Goal: Task Accomplishment & Management: Use online tool/utility

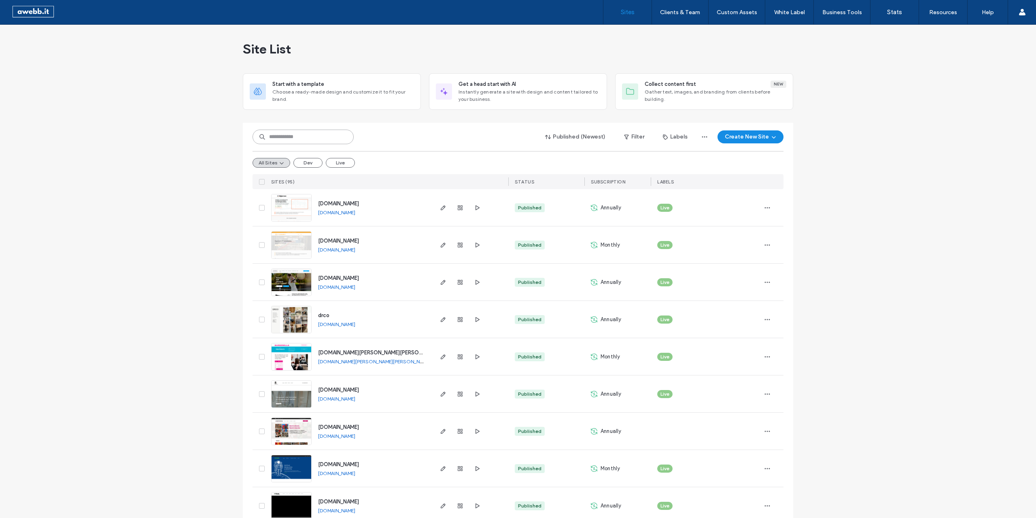
click at [302, 135] on input at bounding box center [303, 136] width 101 height 15
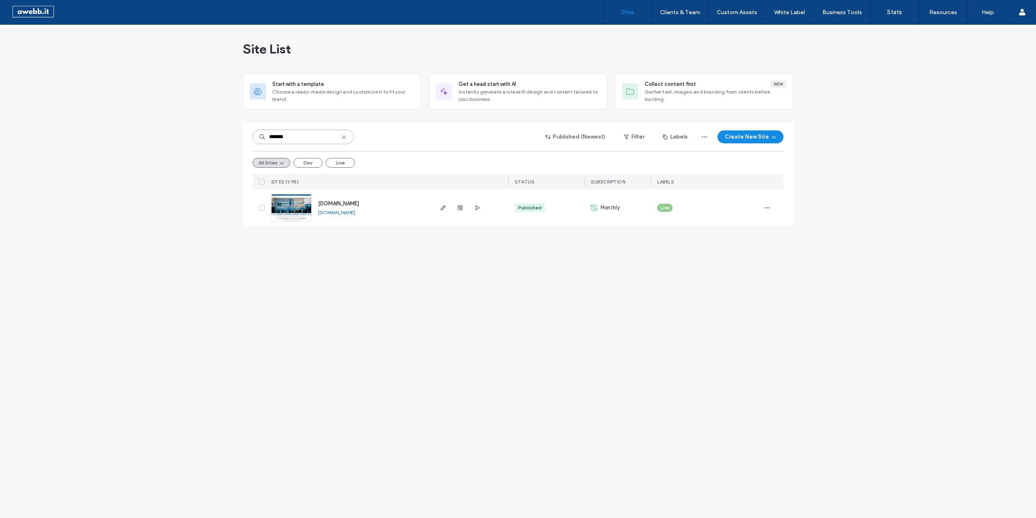
type input "*******"
click at [346, 213] on link "[DOMAIN_NAME]" at bounding box center [336, 212] width 37 height 6
click at [439, 206] on span "button" at bounding box center [443, 208] width 10 height 10
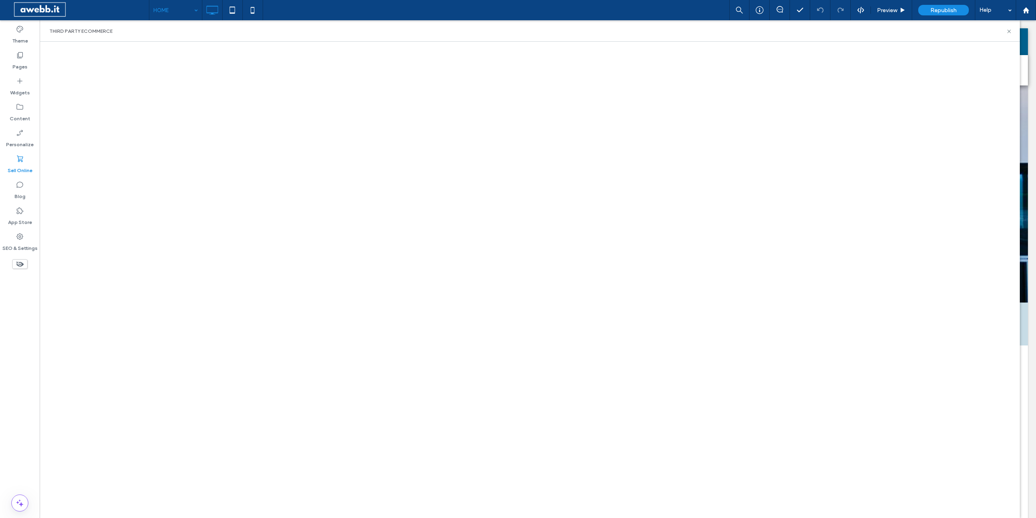
click at [174, 10] on input at bounding box center [173, 10] width 40 height 20
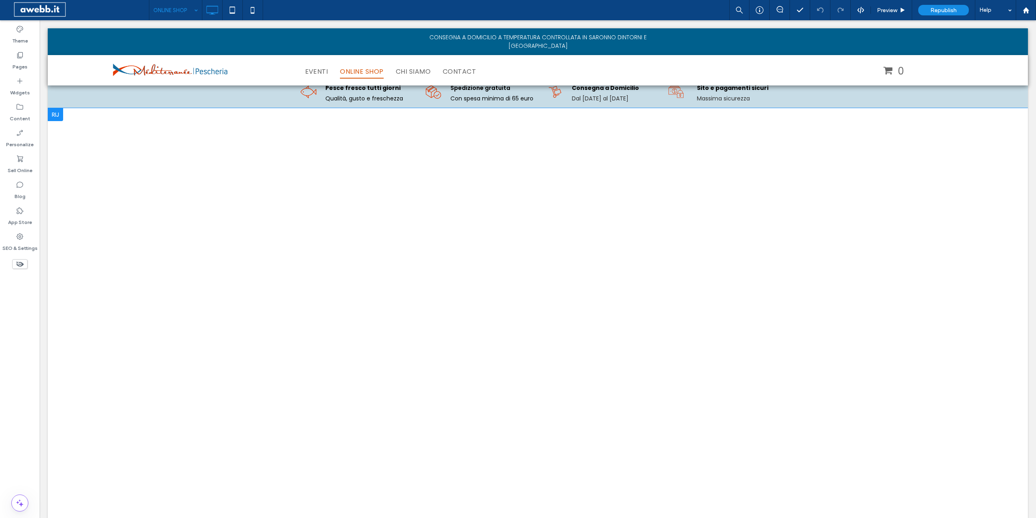
click at [58, 115] on div at bounding box center [55, 114] width 15 height 13
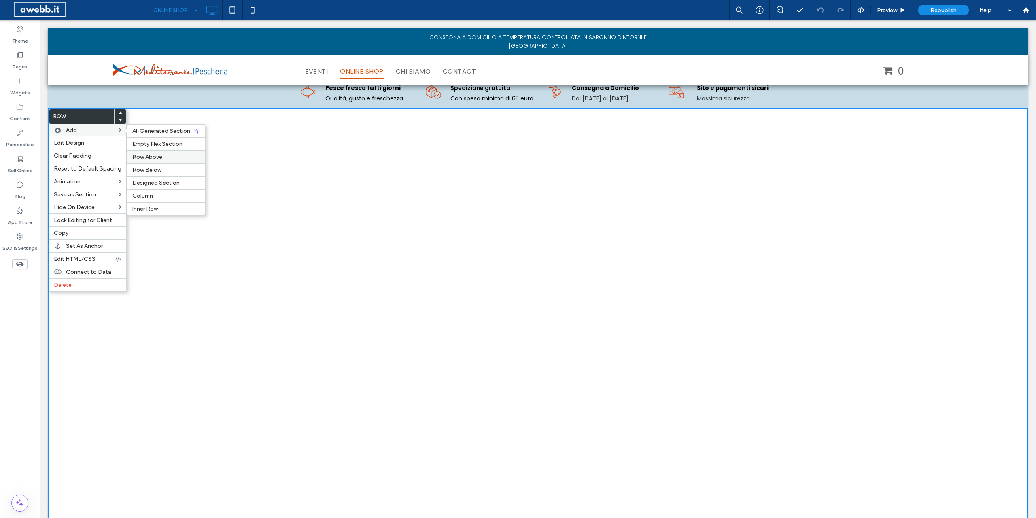
click at [146, 155] on span "Row Above" at bounding box center [147, 156] width 30 height 7
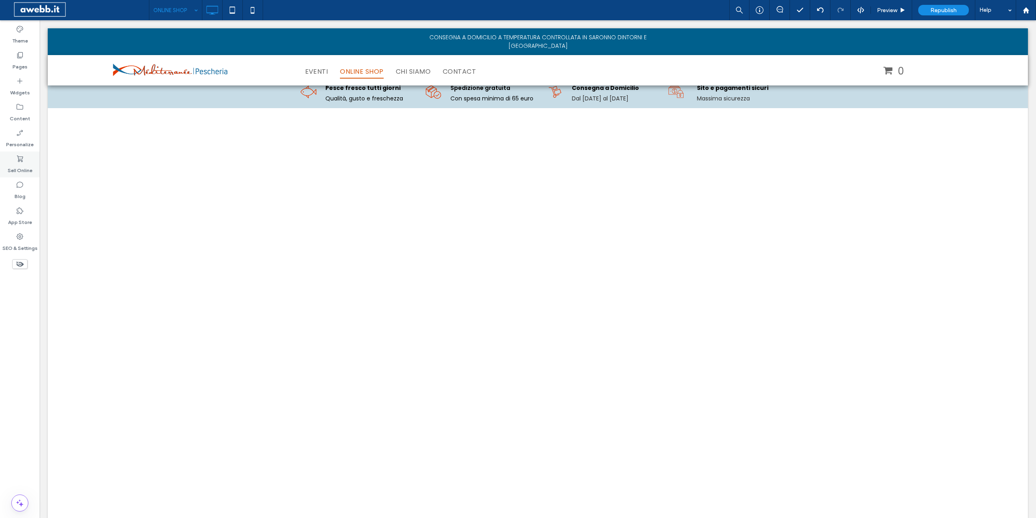
click at [17, 163] on label "Sell Online" at bounding box center [20, 168] width 25 height 11
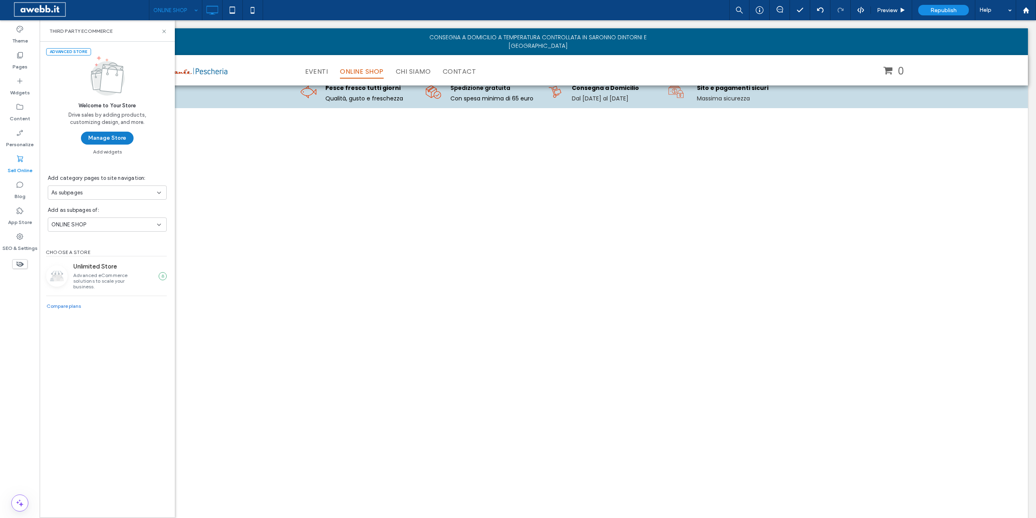
click at [112, 137] on button "Manage Store" at bounding box center [107, 138] width 53 height 13
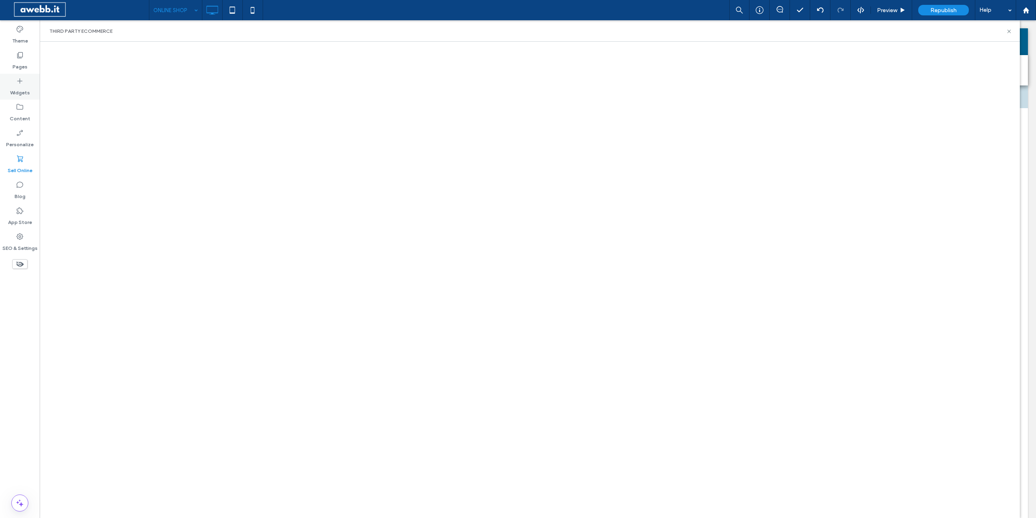
click at [16, 82] on icon at bounding box center [20, 81] width 8 height 8
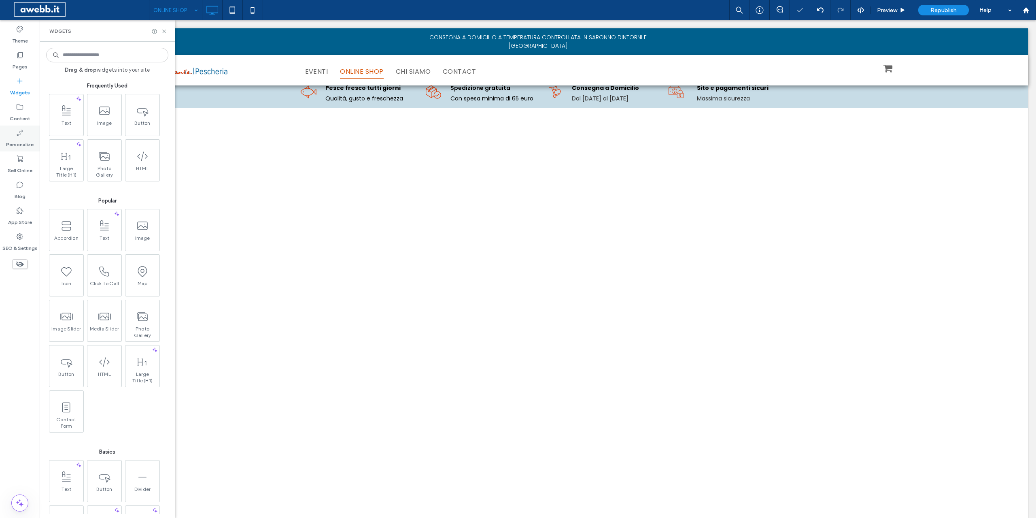
click at [13, 138] on label "Personalize" at bounding box center [20, 142] width 28 height 11
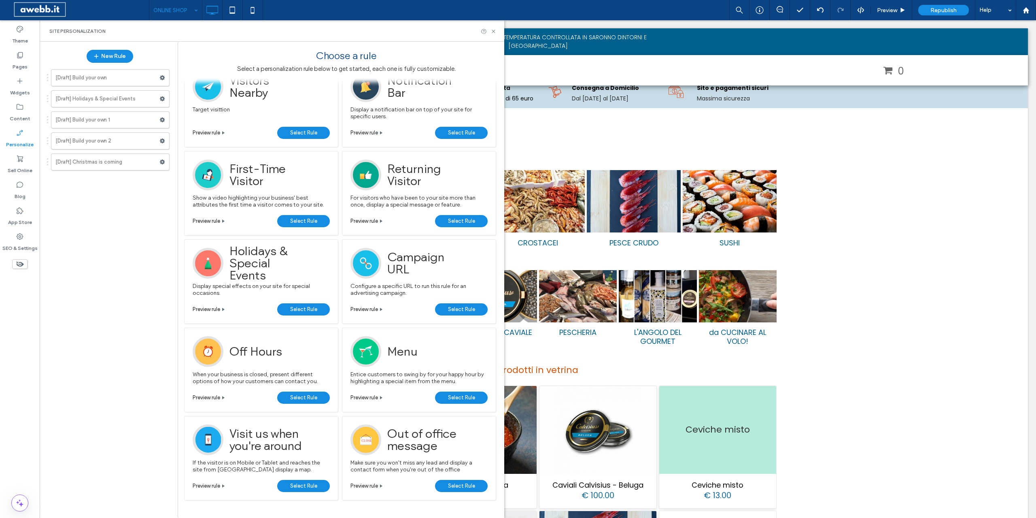
scroll to position [206, 0]
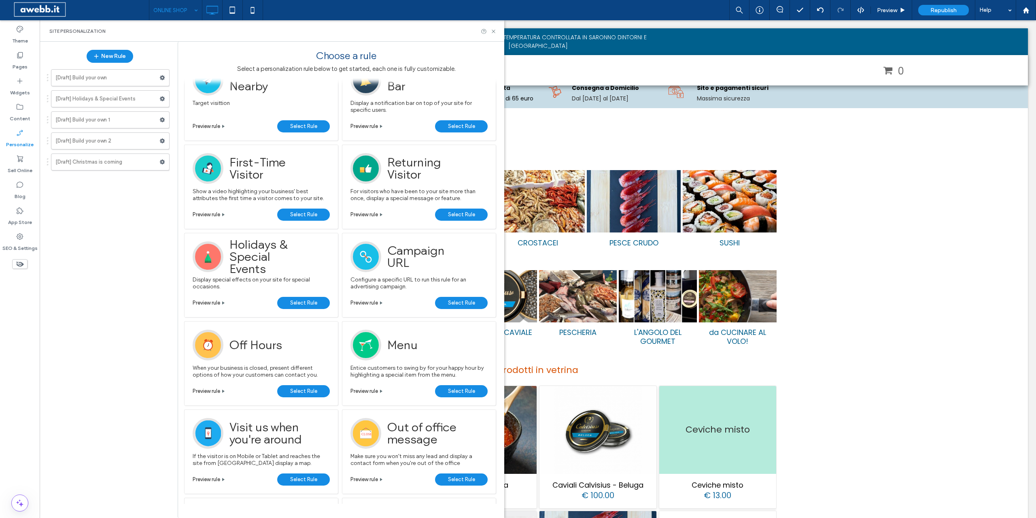
click at [300, 299] on span "Select Rule" at bounding box center [303, 303] width 27 height 12
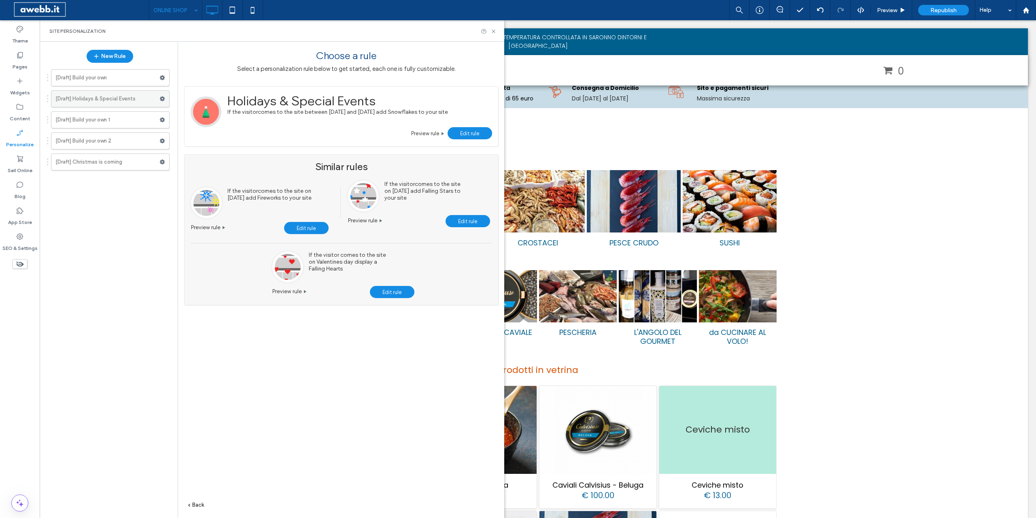
click at [78, 97] on label "[Draft] Holidays & Special Events" at bounding box center [107, 99] width 104 height 16
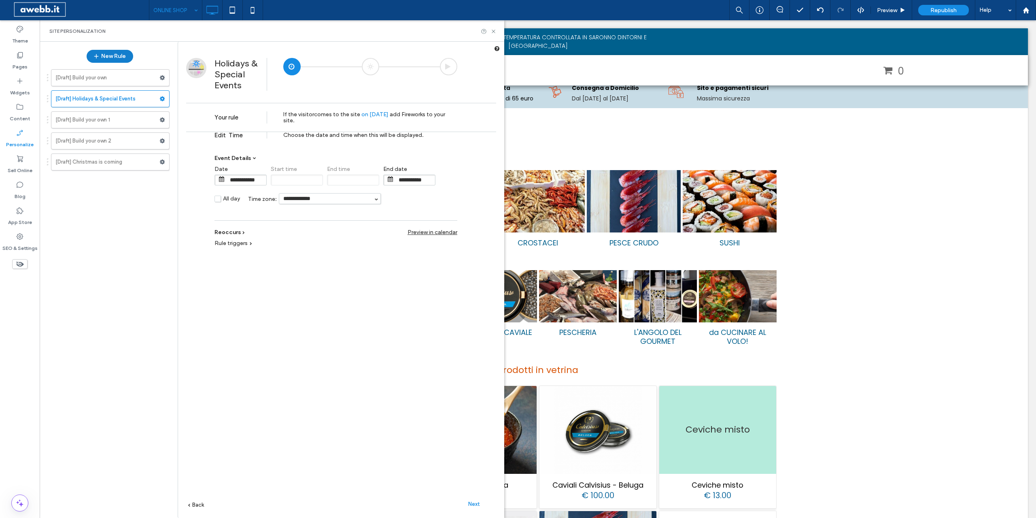
click at [106, 56] on button "New Rule" at bounding box center [110, 56] width 47 height 13
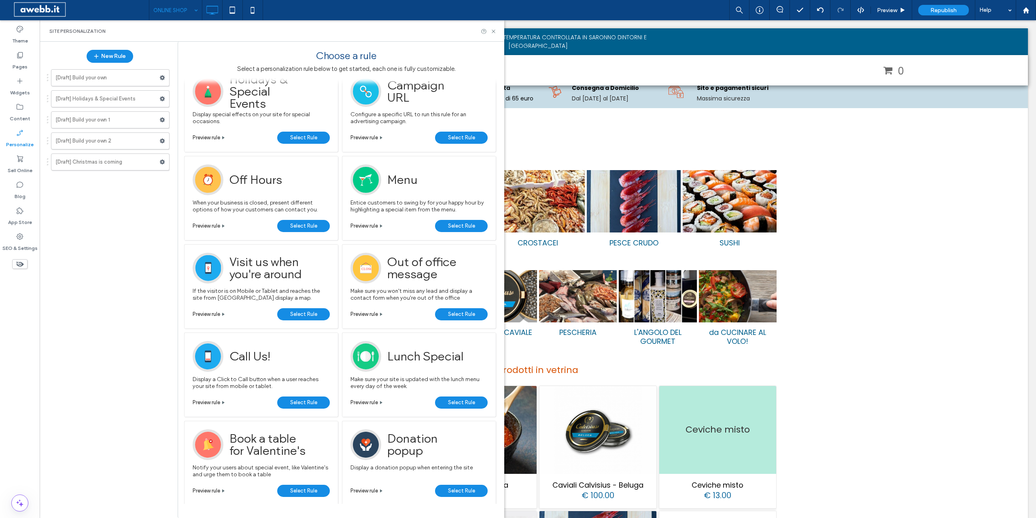
scroll to position [495, 0]
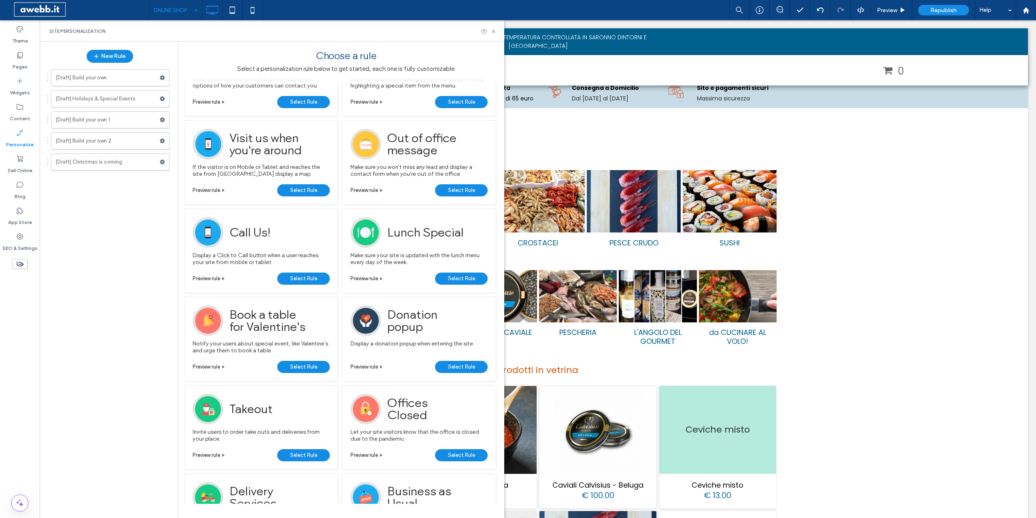
click at [463, 190] on span "Select Rule" at bounding box center [461, 190] width 27 height 12
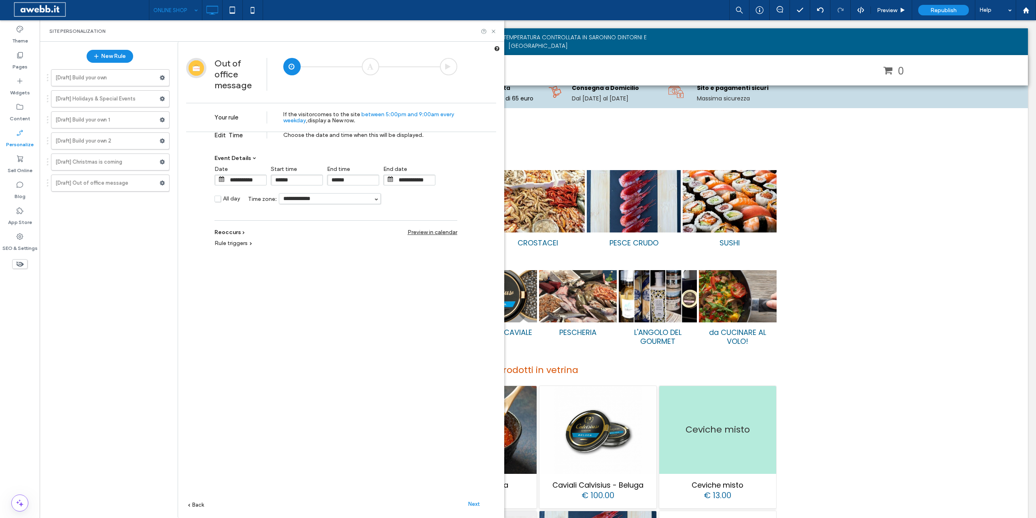
click at [241, 177] on input "**********" at bounding box center [246, 180] width 40 height 10
click at [321, 194] on div "May January February March April May June July August September October Novembe…" at bounding box center [275, 224] width 98 height 78
click at [302, 192] on div "2016 1950 1951 1952 1953 1954 1955 1956 1957 1958 1959 1960 1961 1962 1963 1964…" at bounding box center [295, 193] width 23 height 12
click at [314, 191] on button "button" at bounding box center [316, 193] width 8 height 12
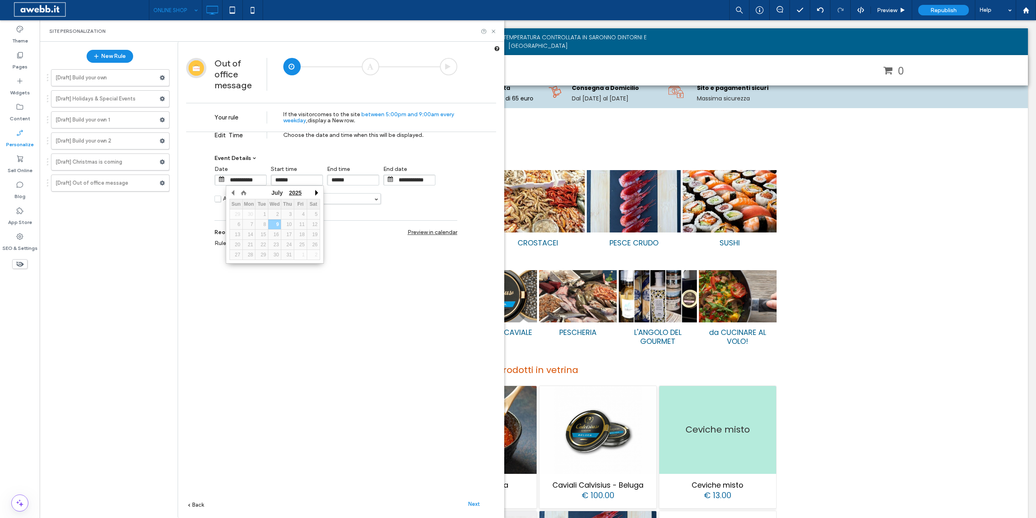
click at [314, 191] on button "button" at bounding box center [316, 193] width 8 height 12
click at [261, 232] on div "12" at bounding box center [261, 234] width 13 height 6
type input "**********"
type input "******"
click at [404, 179] on span "Change end date" at bounding box center [406, 179] width 46 height 7
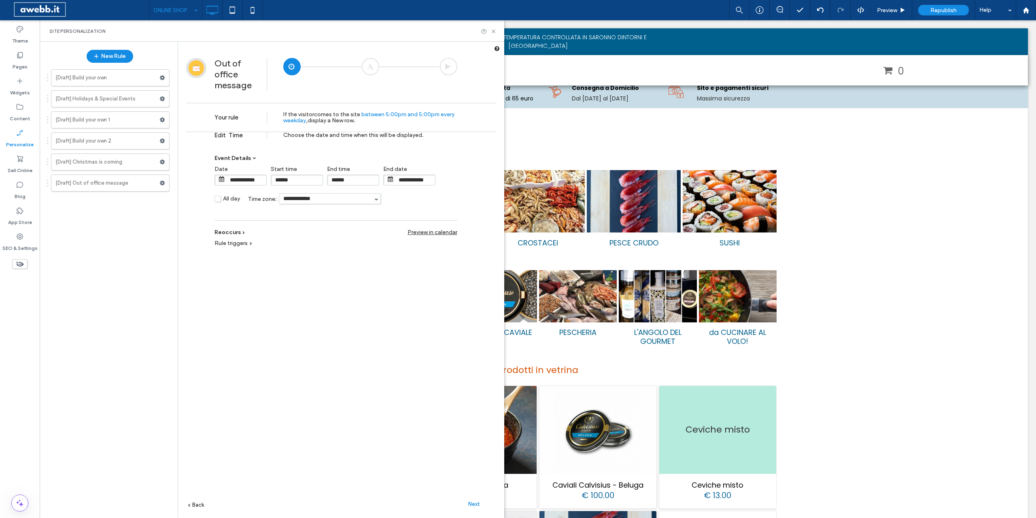
click at [426, 180] on input "**********" at bounding box center [415, 180] width 40 height 10
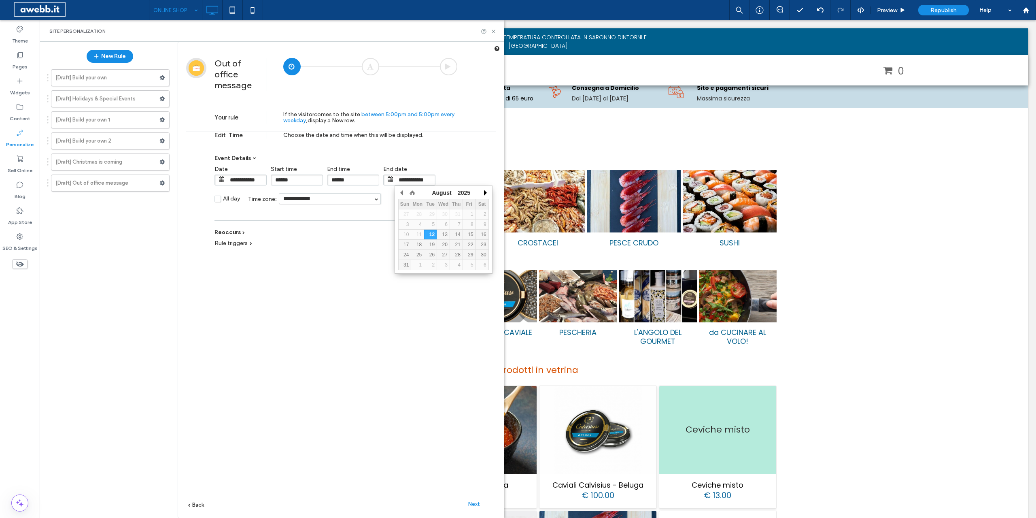
click at [487, 193] on button "button" at bounding box center [485, 193] width 8 height 12
click at [401, 191] on button "button" at bounding box center [402, 193] width 8 height 12
click at [418, 210] on td "1" at bounding box center [417, 214] width 13 height 10
type input "**********"
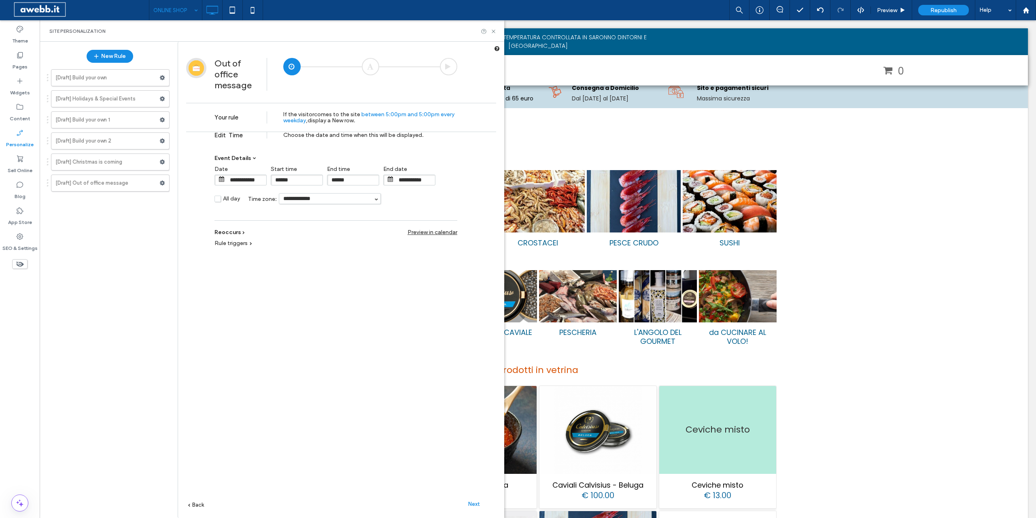
click at [218, 199] on label "All day" at bounding box center [226, 199] width 25 height 9
click at [374, 120] on span "every weekday" at bounding box center [380, 117] width 38 height 7
click at [369, 66] on div at bounding box center [370, 66] width 17 height 17
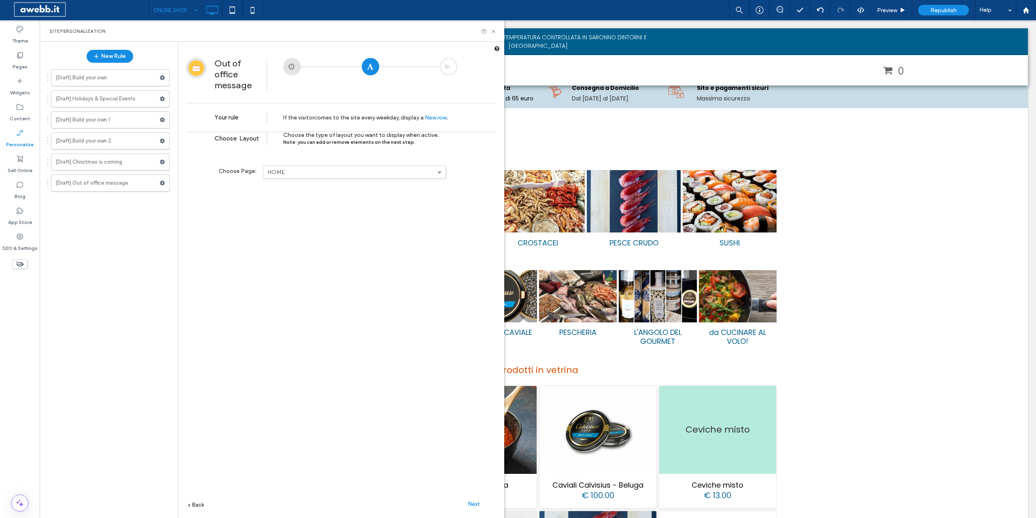
click at [281, 68] on div at bounding box center [362, 74] width 190 height 33
click at [111, 55] on button "New Rule" at bounding box center [110, 56] width 47 height 13
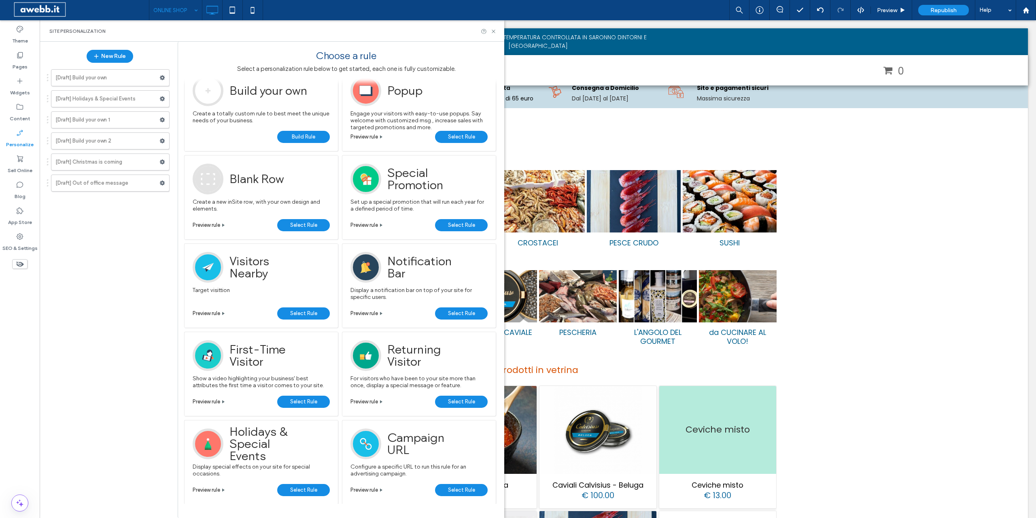
scroll to position [0, 0]
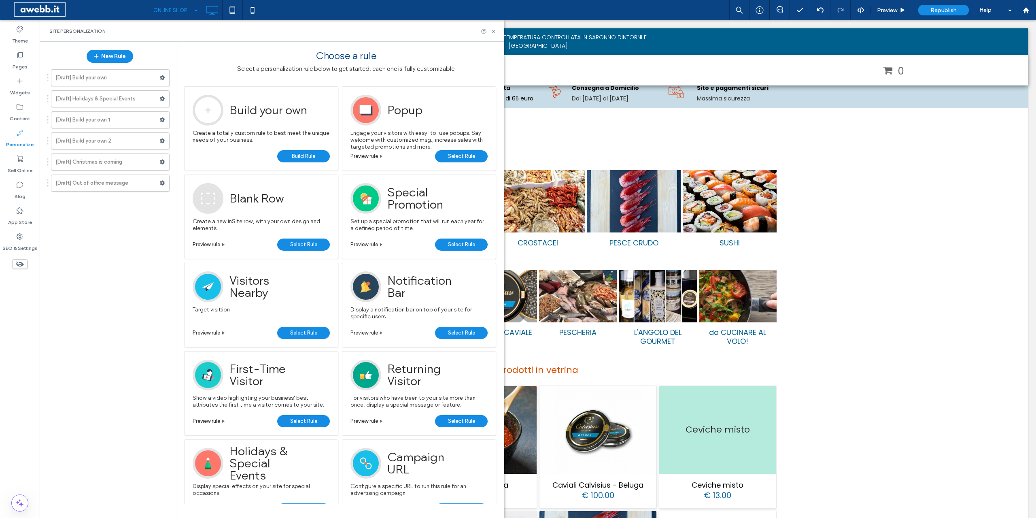
click at [461, 154] on span "Select Rule" at bounding box center [461, 156] width 27 height 12
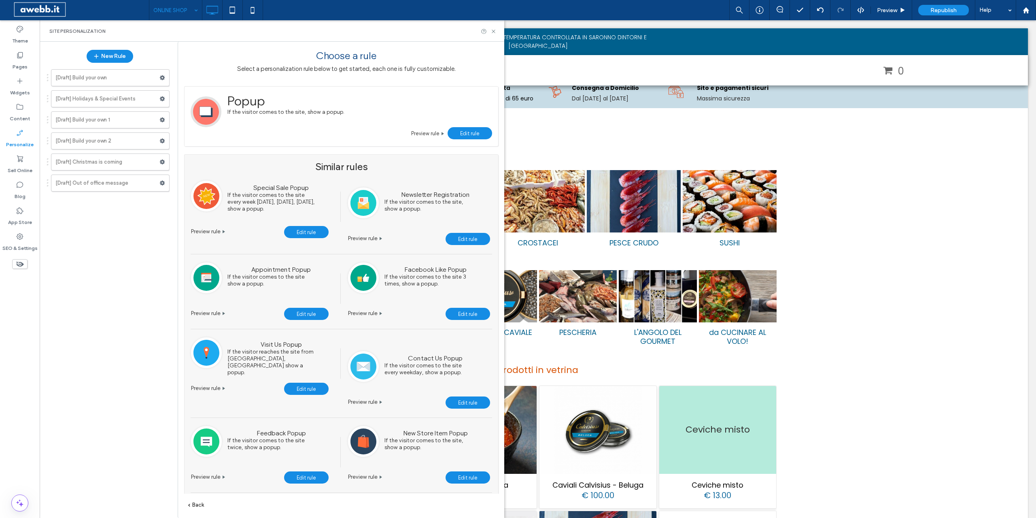
click at [473, 132] on span "Edit rule" at bounding box center [469, 133] width 19 height 6
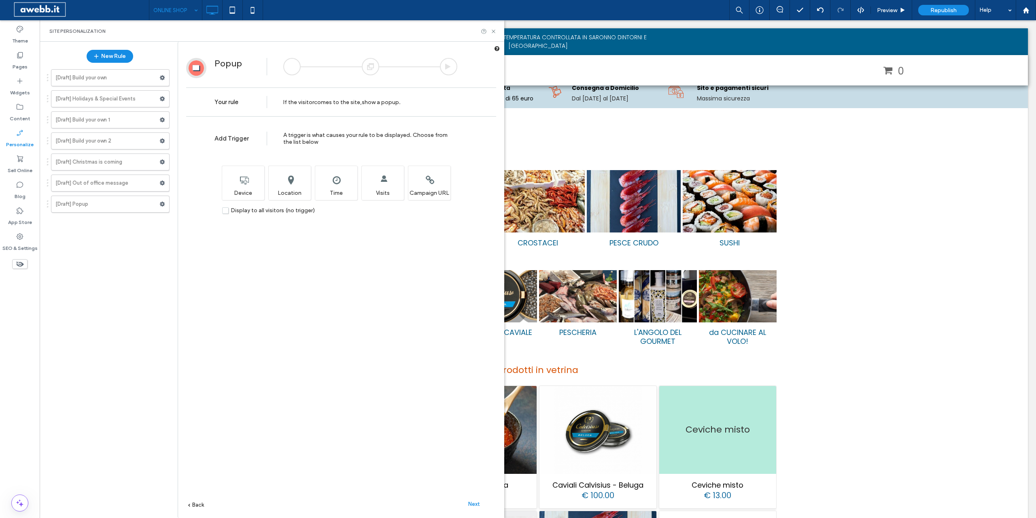
click at [476, 505] on span "Next" at bounding box center [474, 504] width 12 height 6
click at [350, 157] on link "HOME" at bounding box center [348, 161] width 182 height 12
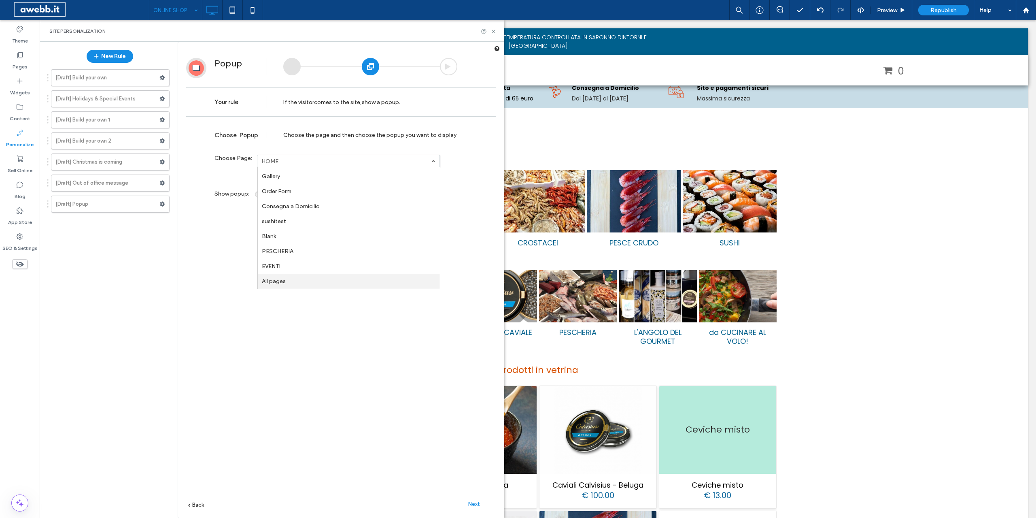
click at [293, 279] on link "All pages" at bounding box center [349, 281] width 182 height 15
click at [477, 501] on span "Next" at bounding box center [474, 504] width 12 height 6
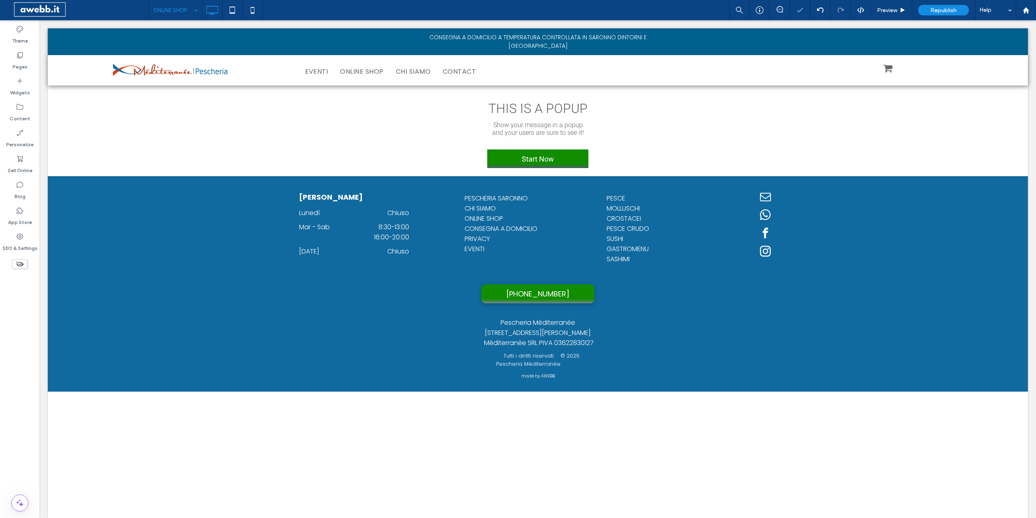
scroll to position [0, 0]
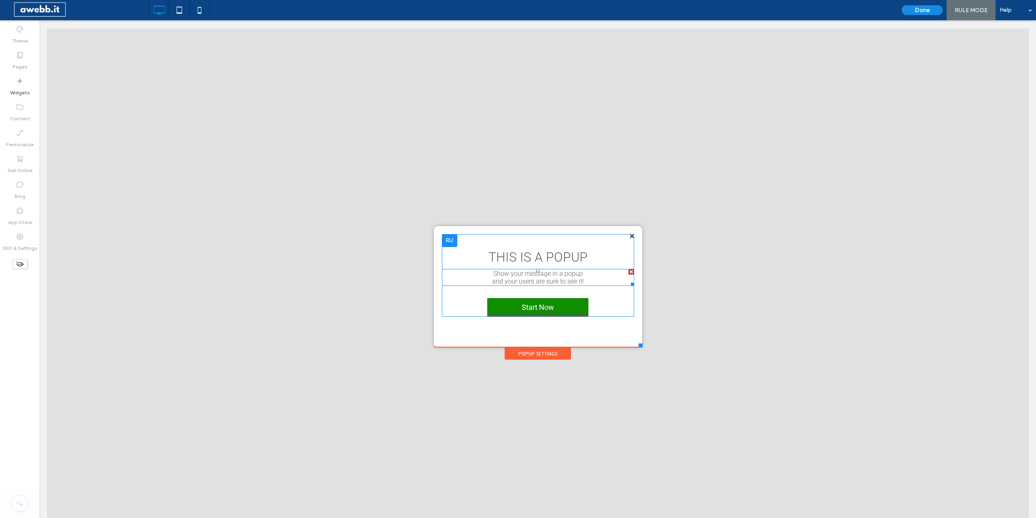
click at [536, 276] on span "Show your message in a popup" at bounding box center [537, 274] width 89 height 8
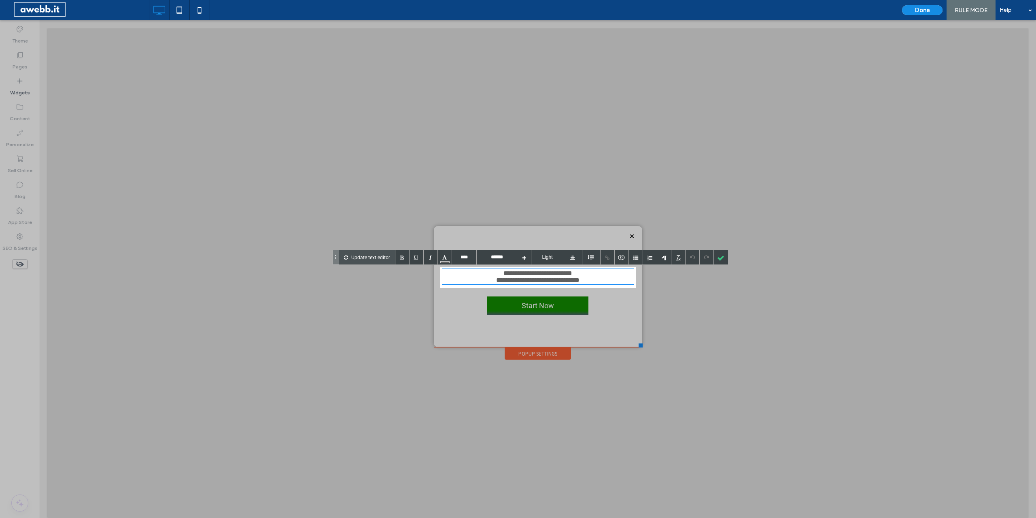
click at [520, 273] on span "**********" at bounding box center [537, 273] width 69 height 6
paste div
type input "******"
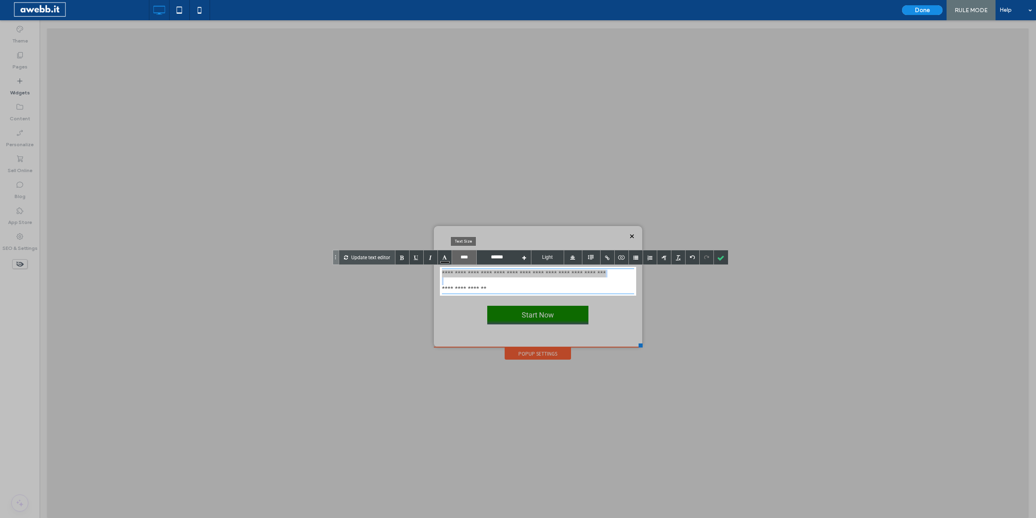
click at [470, 260] on div "**** 8px 9px 10px 11px 12px 14px 16px 18px 20px 22px 24px 26px 28px 30px 36px 4…" at bounding box center [464, 257] width 24 height 14
click at [463, 337] on li "24px" at bounding box center [464, 340] width 24 height 14
type input "****"
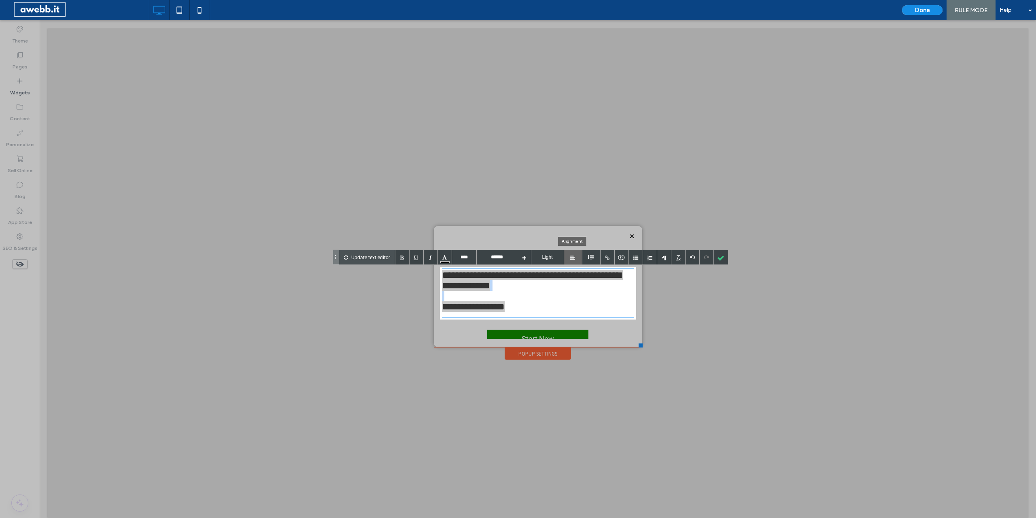
click at [570, 256] on div at bounding box center [572, 257] width 5 height 5
click at [572, 302] on div at bounding box center [573, 302] width 18 height 15
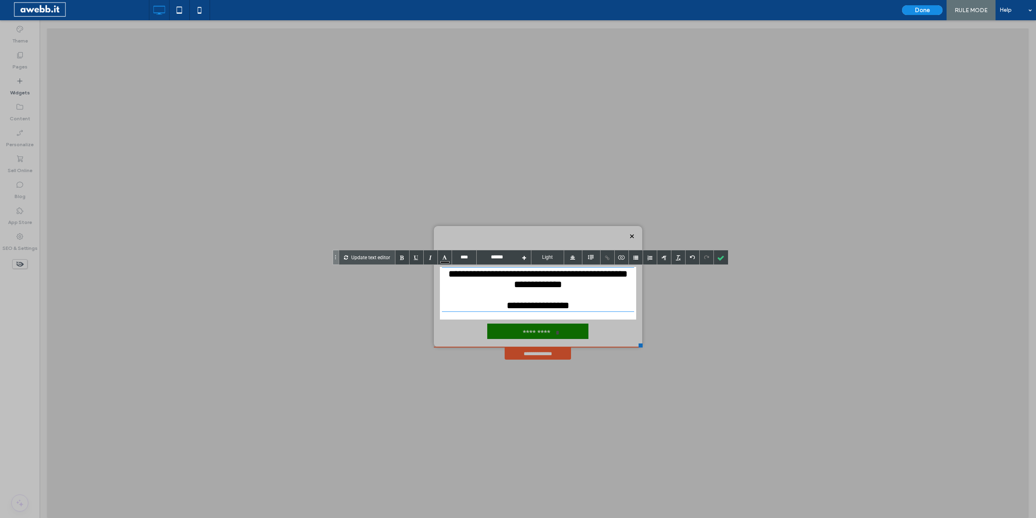
click at [499, 311] on div "**********" at bounding box center [538, 289] width 192 height 44
paste div
click at [588, 311] on div "**********" at bounding box center [538, 289] width 192 height 44
click at [720, 254] on div at bounding box center [721, 257] width 14 height 14
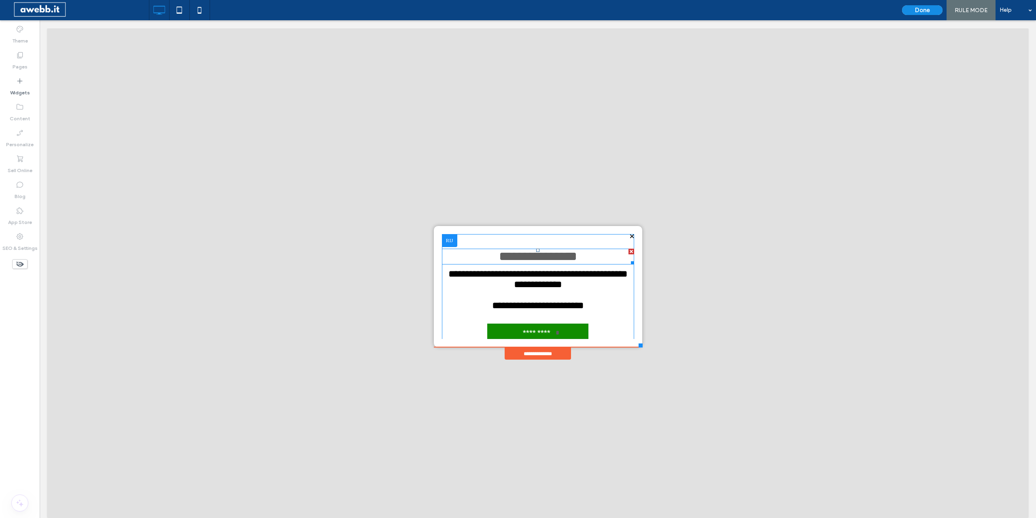
drag, startPoint x: 628, startPoint y: 250, endPoint x: 664, endPoint y: 279, distance: 45.8
click at [628, 250] on div at bounding box center [631, 251] width 6 height 6
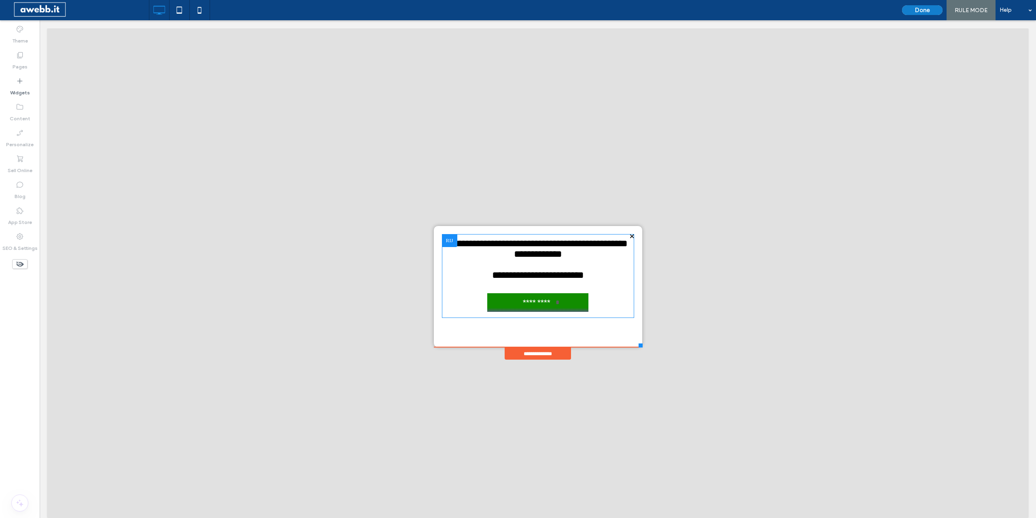
click at [929, 6] on button "Done" at bounding box center [922, 10] width 40 height 10
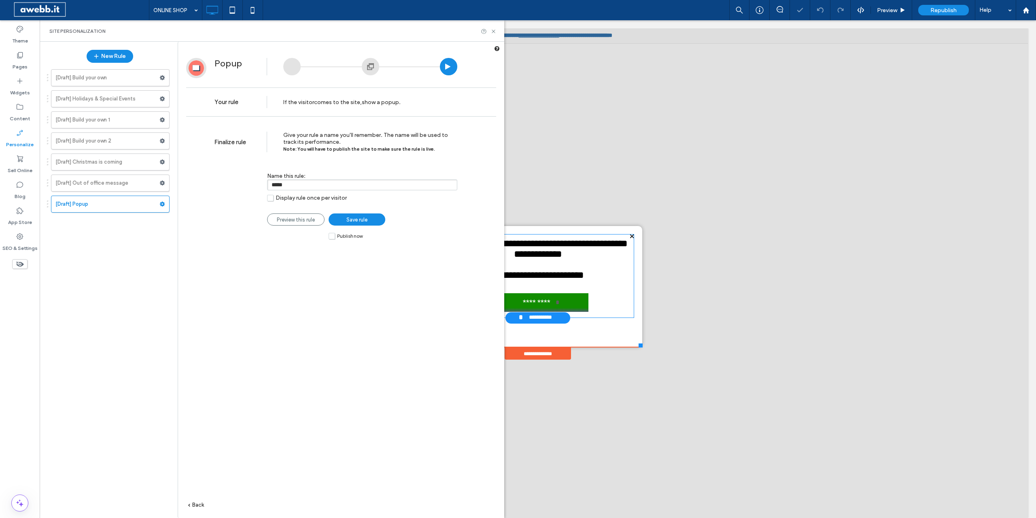
click at [308, 185] on input "*****" at bounding box center [362, 184] width 190 height 11
type input "********"
click at [330, 236] on label "Publish now" at bounding box center [346, 235] width 34 height 7
click at [362, 219] on span "Save rule" at bounding box center [356, 219] width 21 height 6
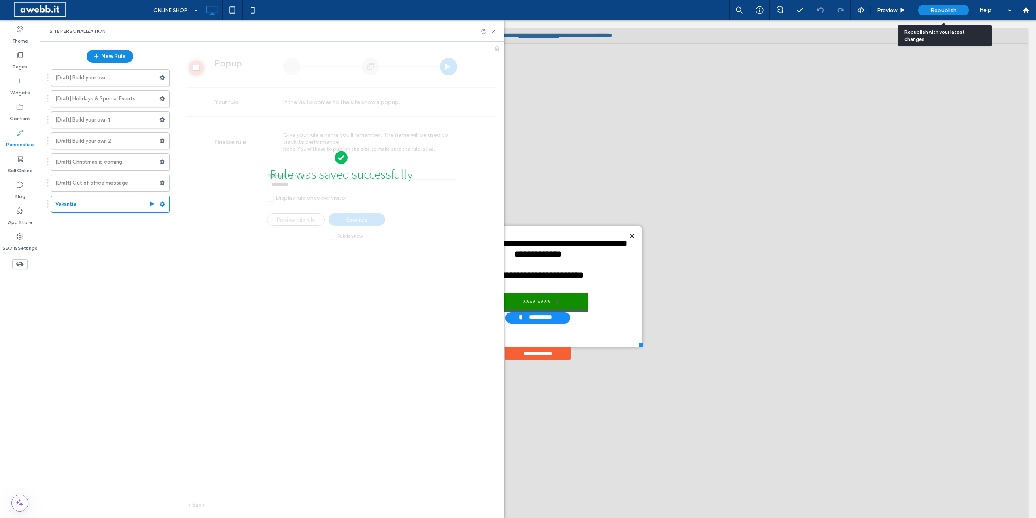
click at [942, 11] on span "Republish" at bounding box center [943, 10] width 26 height 7
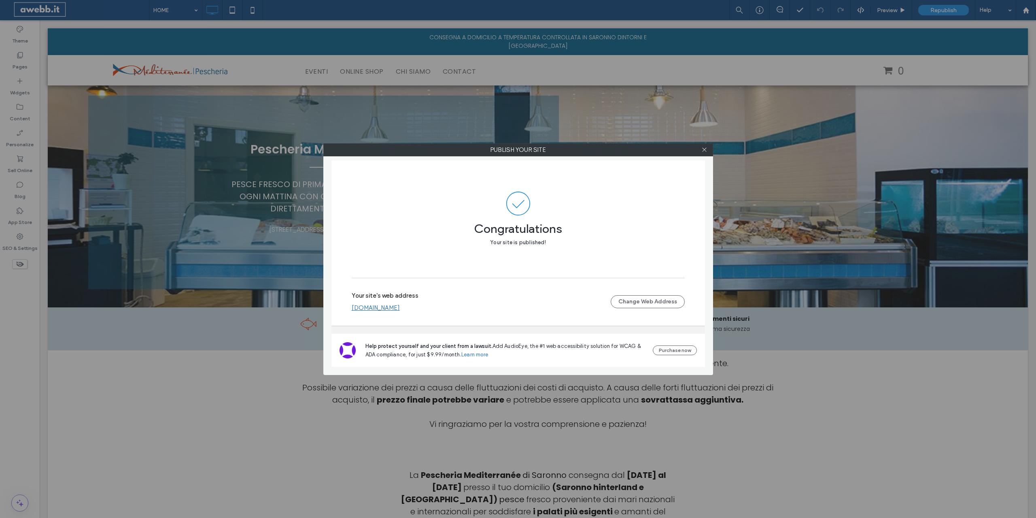
drag, startPoint x: 703, startPoint y: 148, endPoint x: 328, endPoint y: 161, distance: 375.3
click at [701, 148] on icon at bounding box center [704, 149] width 6 height 6
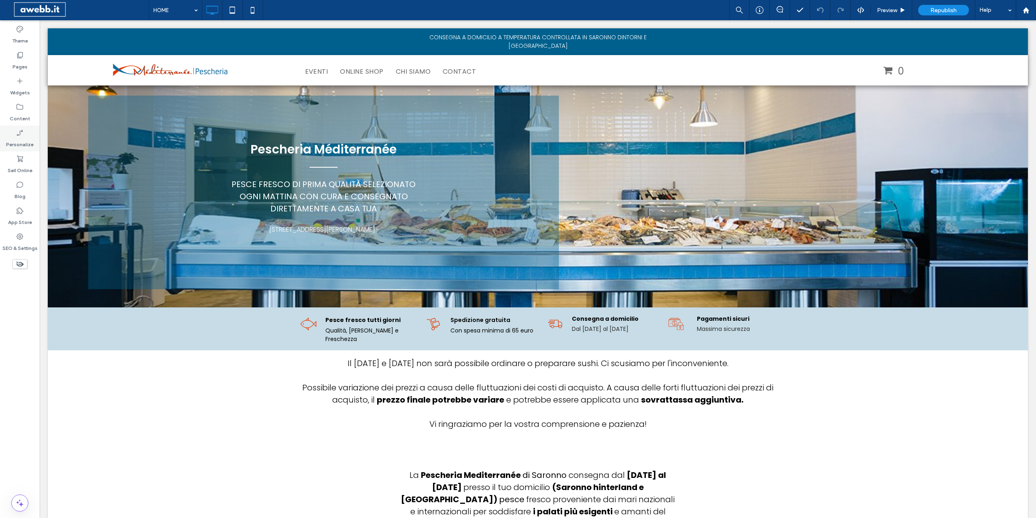
click at [18, 129] on icon at bounding box center [20, 133] width 8 height 8
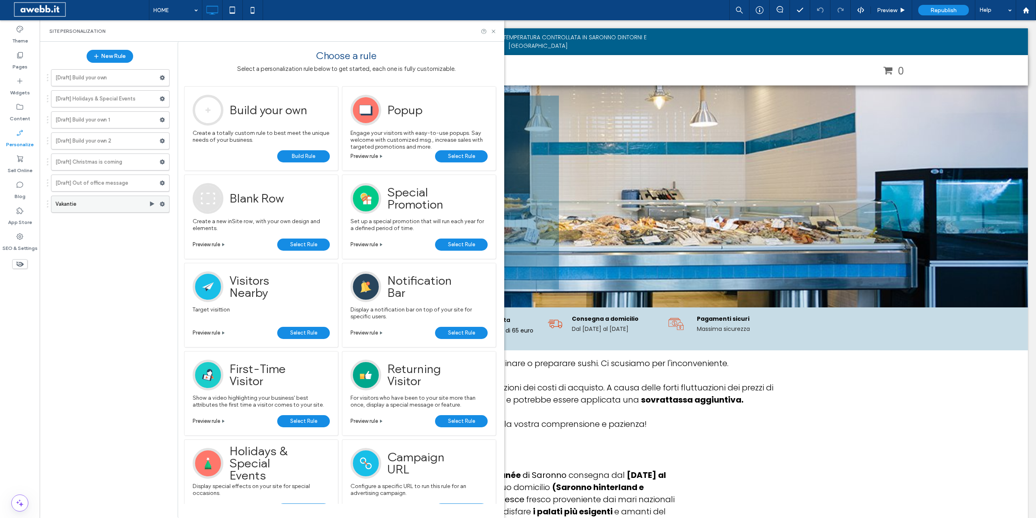
click at [68, 204] on label "Vakantie" at bounding box center [101, 204] width 93 height 16
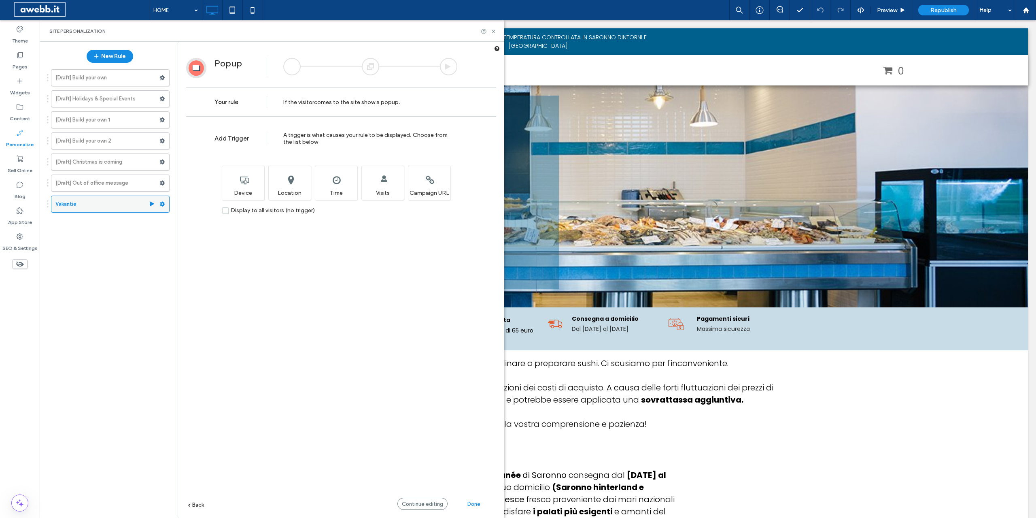
click at [163, 202] on use at bounding box center [162, 204] width 5 height 5
click at [276, 235] on span "Edit Action" at bounding box center [271, 236] width 29 height 7
click at [440, 502] on span "Continue editing" at bounding box center [422, 504] width 41 height 6
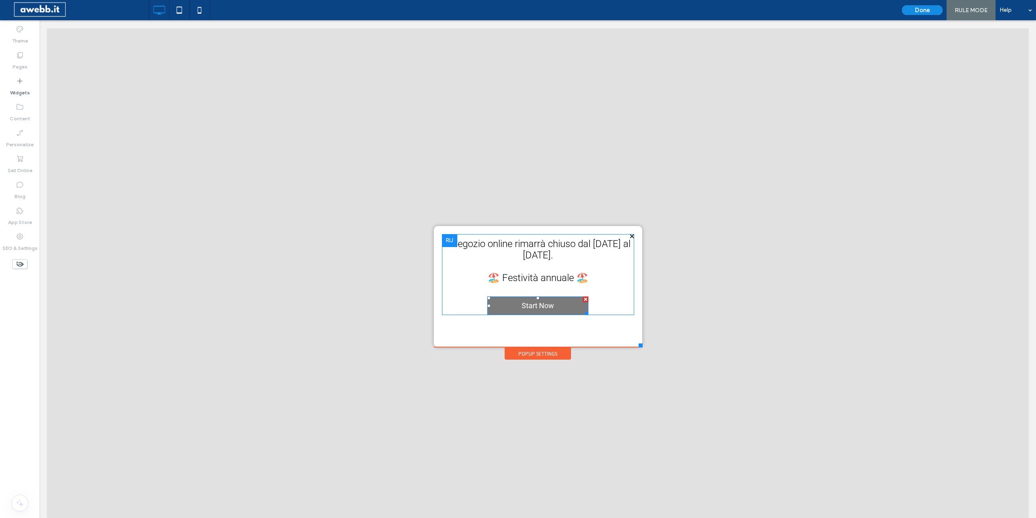
click at [586, 300] on div at bounding box center [586, 299] width 6 height 6
click at [572, 268] on div "Il negozio online rimarrà chiuso dal 10 agosto al 1° settembre. 🏖️ Festività an…" at bounding box center [538, 260] width 192 height 47
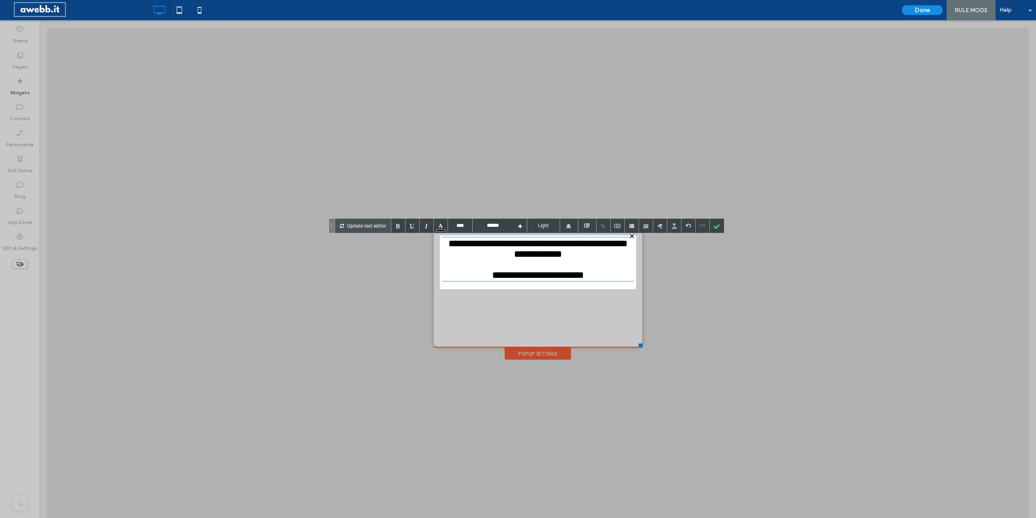
type input "****"
click at [597, 267] on div "**********" at bounding box center [538, 259] width 192 height 44
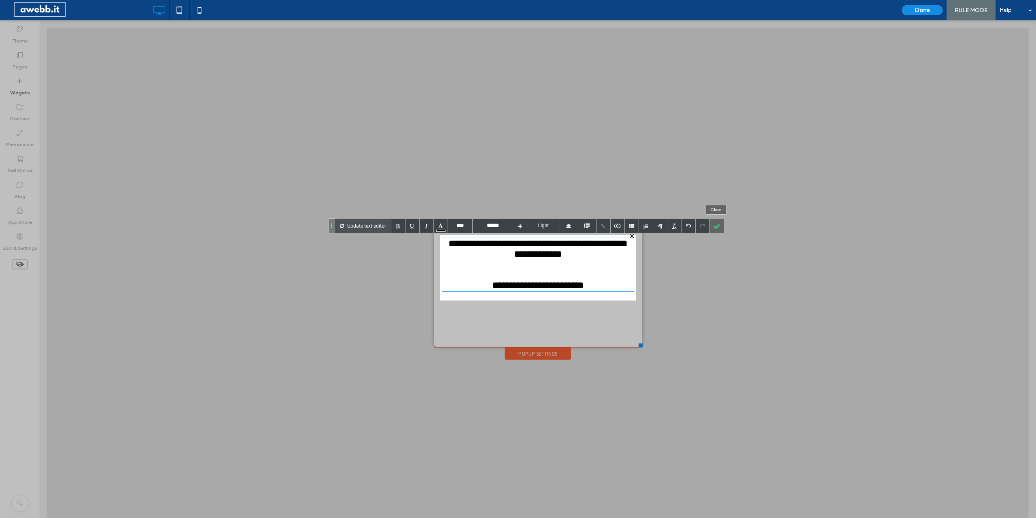
click at [716, 226] on div at bounding box center [717, 226] width 14 height 14
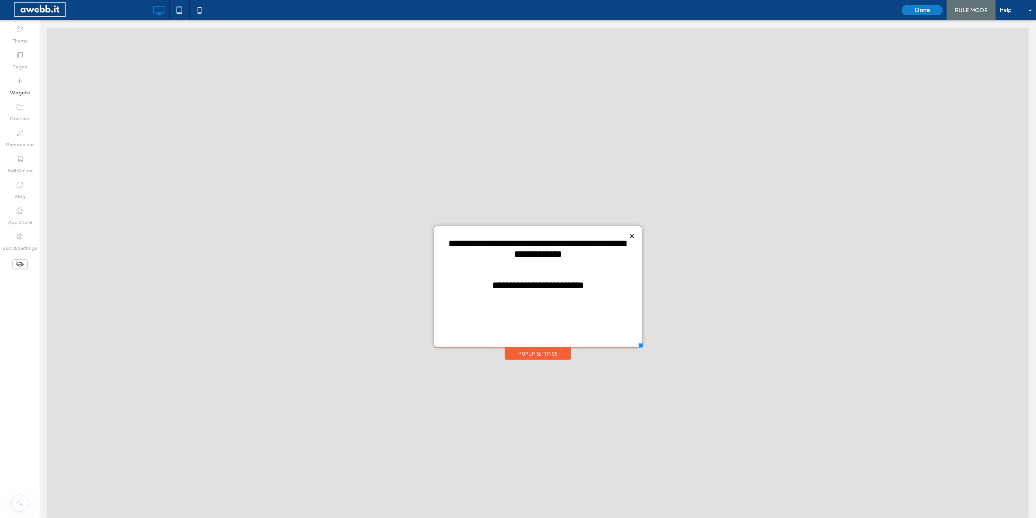
click at [925, 12] on button "Done" at bounding box center [922, 10] width 40 height 10
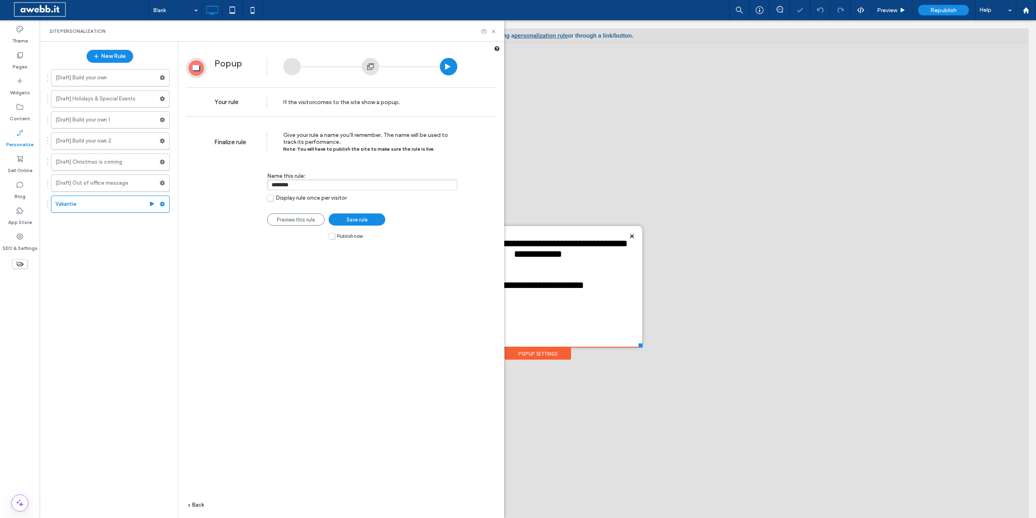
click at [361, 220] on span "Save rule" at bounding box center [356, 219] width 21 height 6
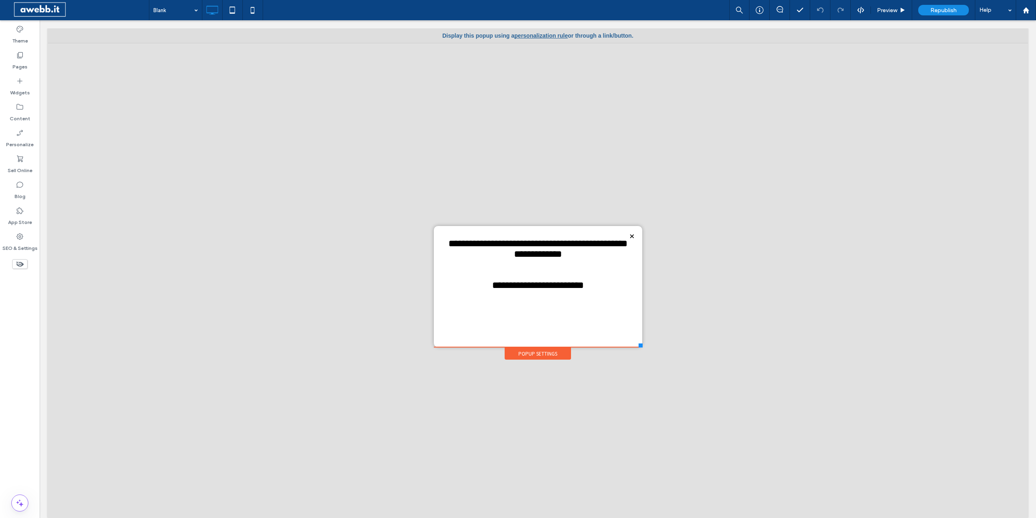
click at [539, 352] on div "Popup Settings" at bounding box center [538, 353] width 66 height 12
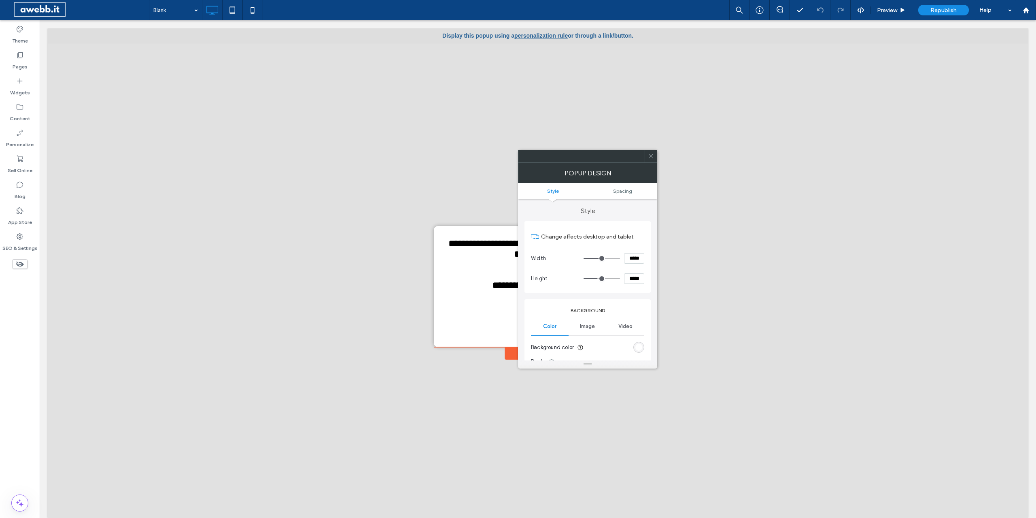
click at [648, 158] on icon at bounding box center [651, 156] width 6 height 6
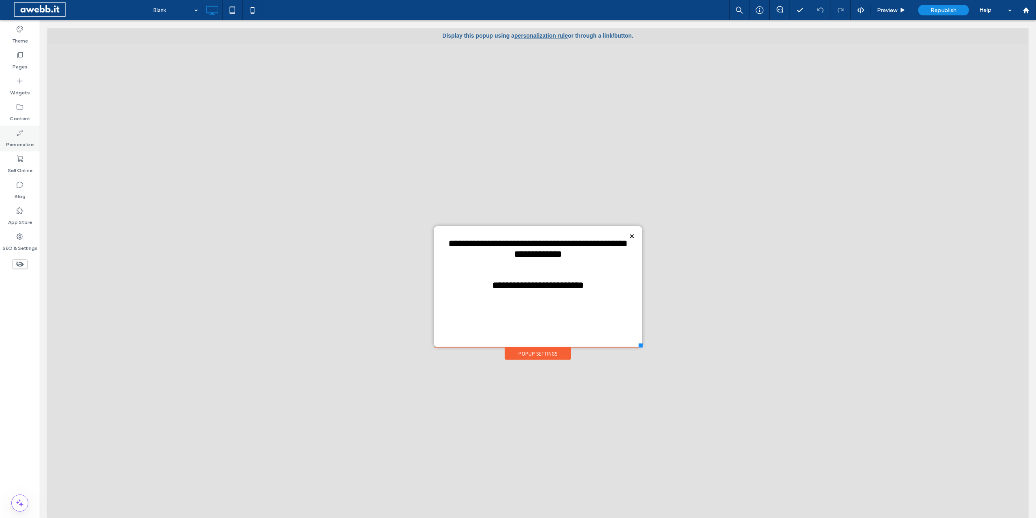
click at [15, 144] on label "Personalize" at bounding box center [20, 142] width 28 height 11
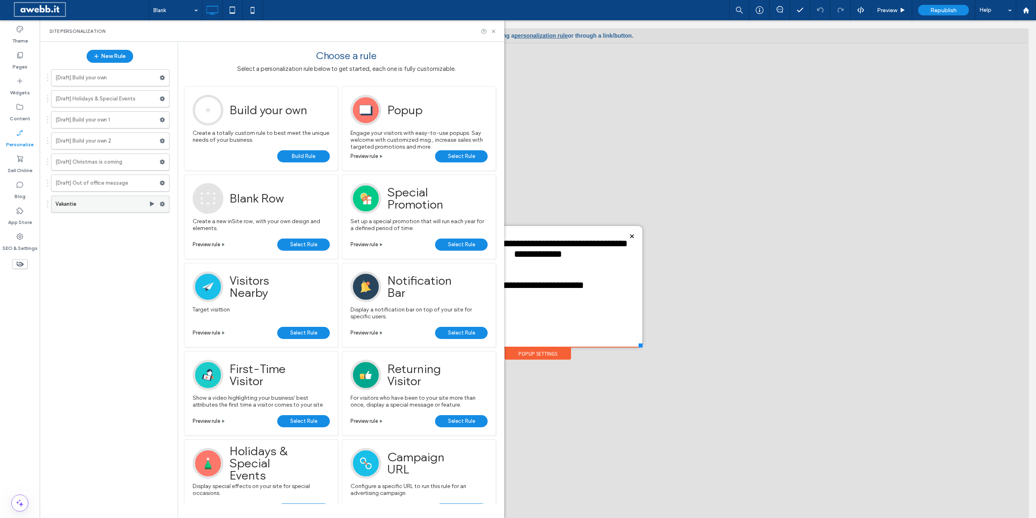
click at [163, 204] on use at bounding box center [162, 204] width 5 height 5
click at [208, 223] on label "Edit" at bounding box center [216, 220] width 55 height 7
click at [284, 218] on span "Edit Trigger" at bounding box center [272, 221] width 30 height 7
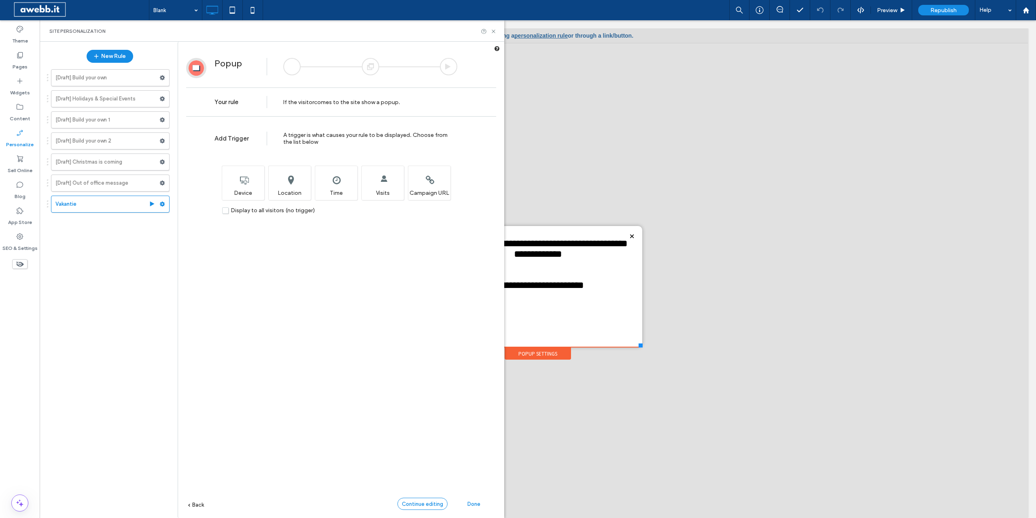
click at [417, 500] on div "Continue editing" at bounding box center [422, 503] width 50 height 12
click at [351, 163] on label "All pages" at bounding box center [346, 161] width 170 height 7
click at [274, 282] on label "All pages" at bounding box center [274, 281] width 24 height 7
click at [605, 325] on div "**********" at bounding box center [538, 286] width 192 height 105
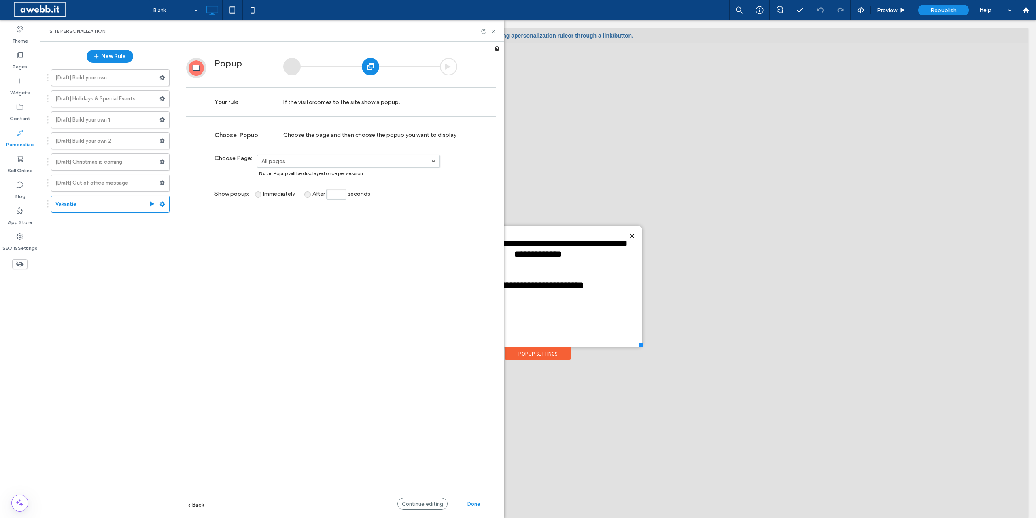
click at [482, 503] on div "Done" at bounding box center [474, 503] width 45 height 12
click at [0, 0] on div "Rule was saved successfully" at bounding box center [0, 0] width 0 height 0
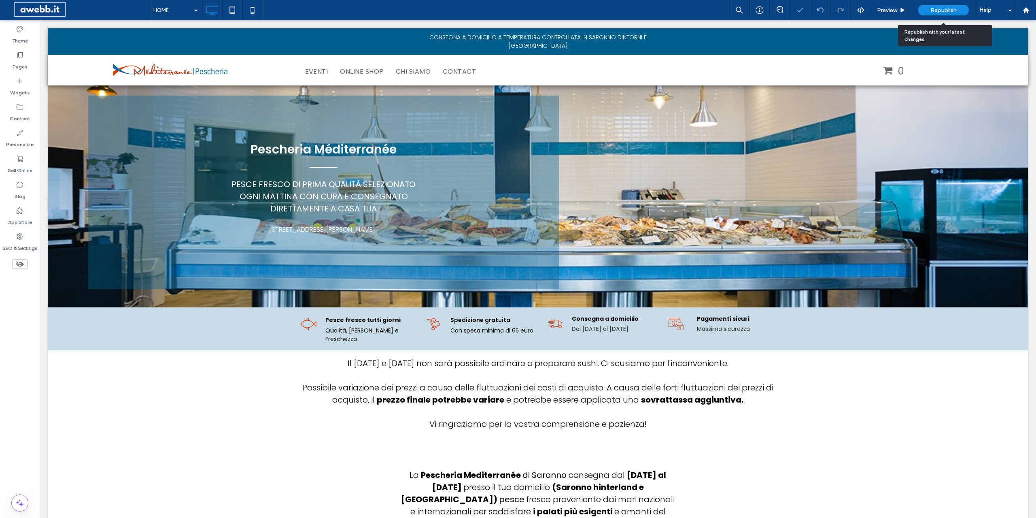
click at [943, 7] on span "Republish" at bounding box center [943, 10] width 26 height 7
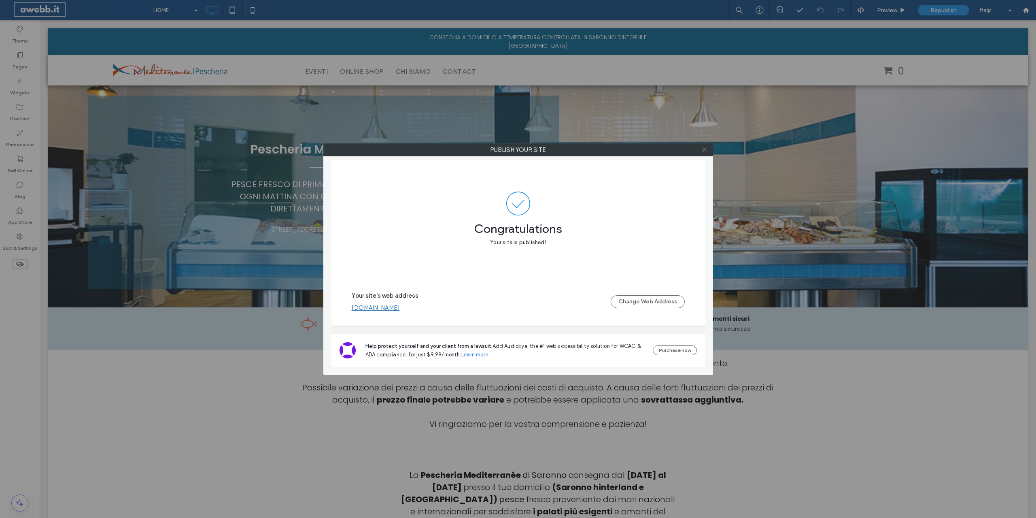
click at [705, 153] on span at bounding box center [704, 150] width 6 height 12
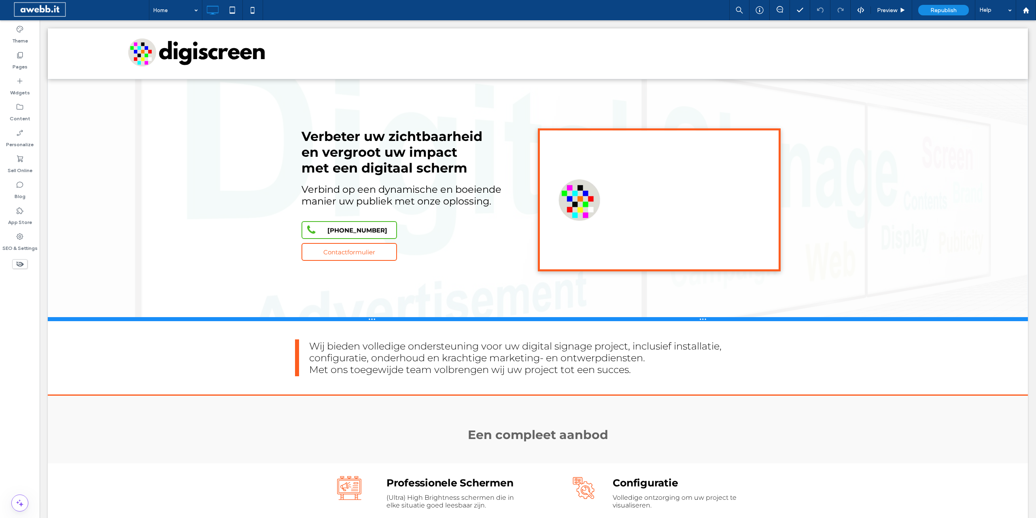
drag, startPoint x: 873, startPoint y: 263, endPoint x: 896, endPoint y: 318, distance: 60.2
click at [896, 318] on div at bounding box center [538, 319] width 980 height 4
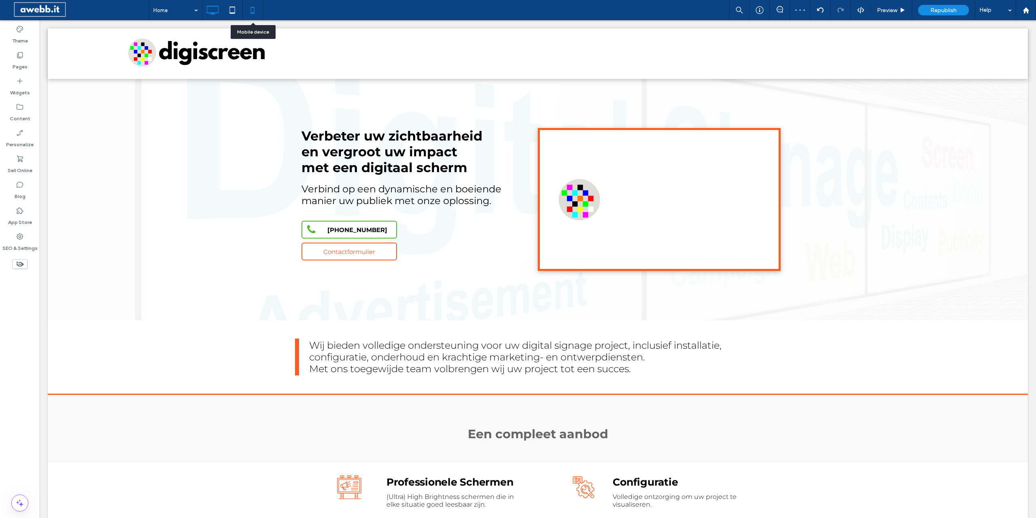
click at [250, 4] on icon at bounding box center [252, 10] width 16 height 16
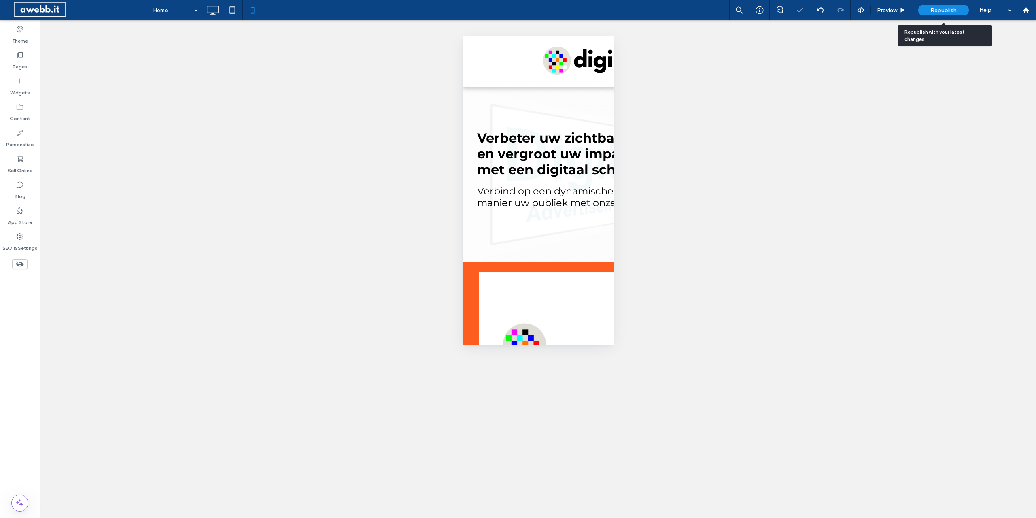
click at [950, 7] on span "Republish" at bounding box center [943, 10] width 26 height 7
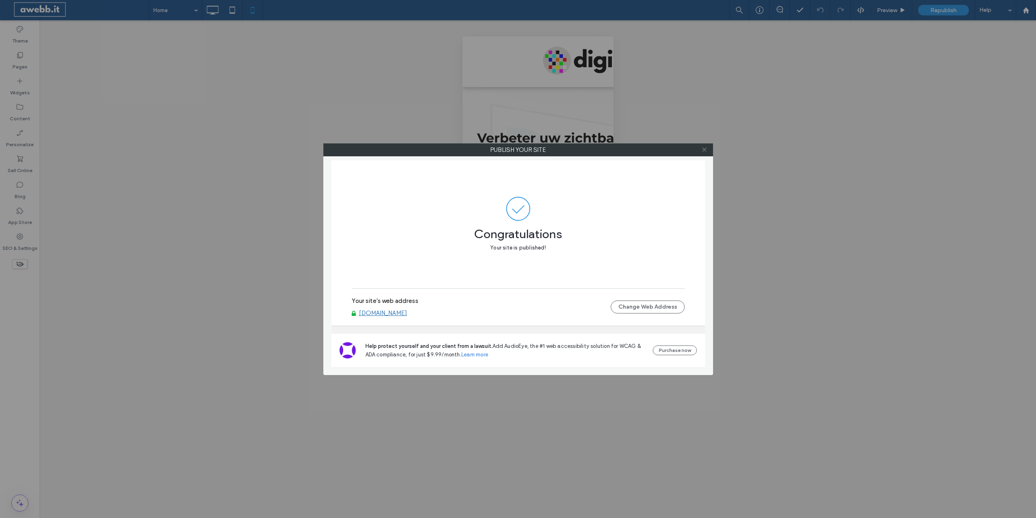
click at [703, 147] on icon at bounding box center [704, 149] width 6 height 6
